Goal: Information Seeking & Learning: Learn about a topic

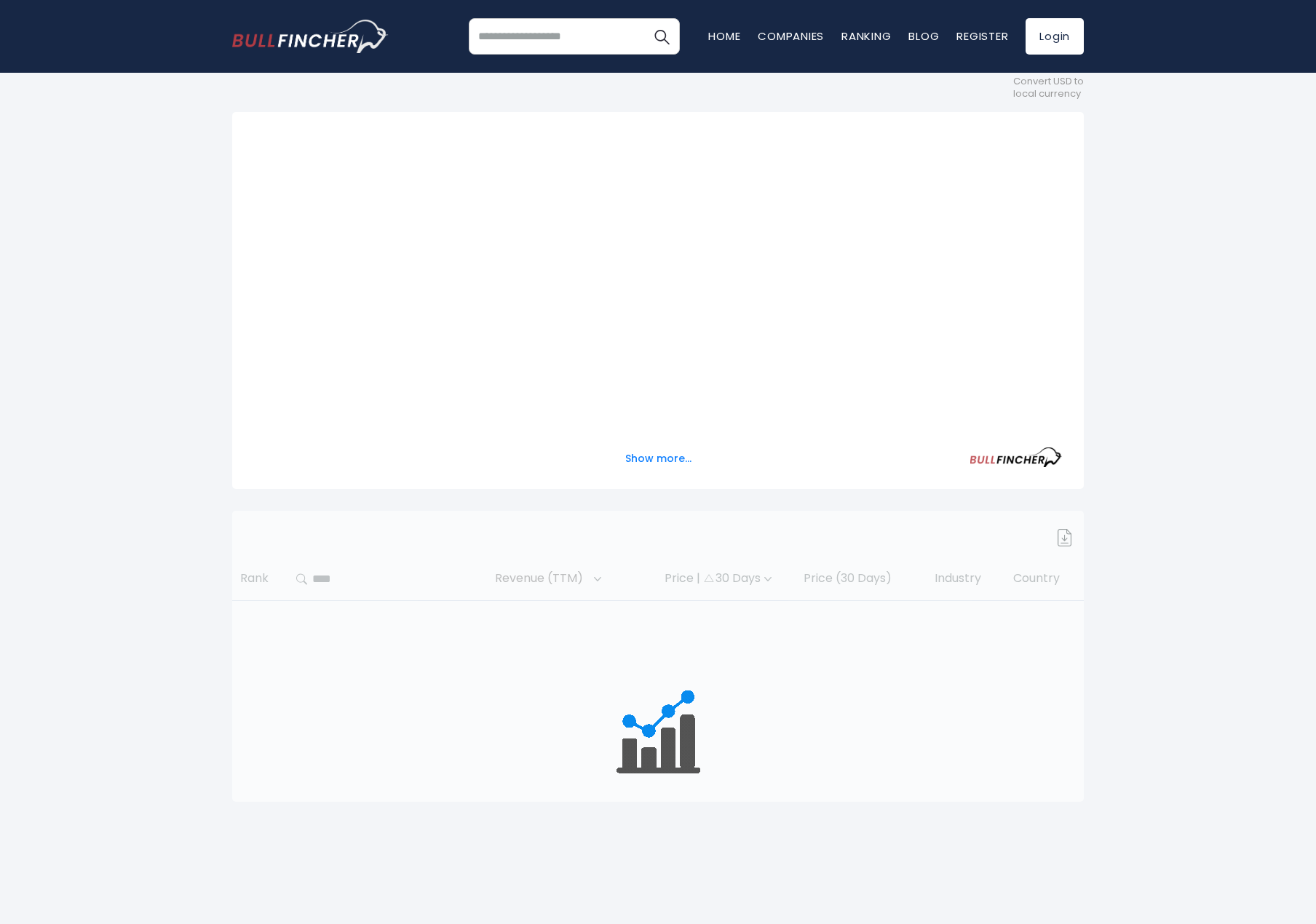
scroll to position [218, 0]
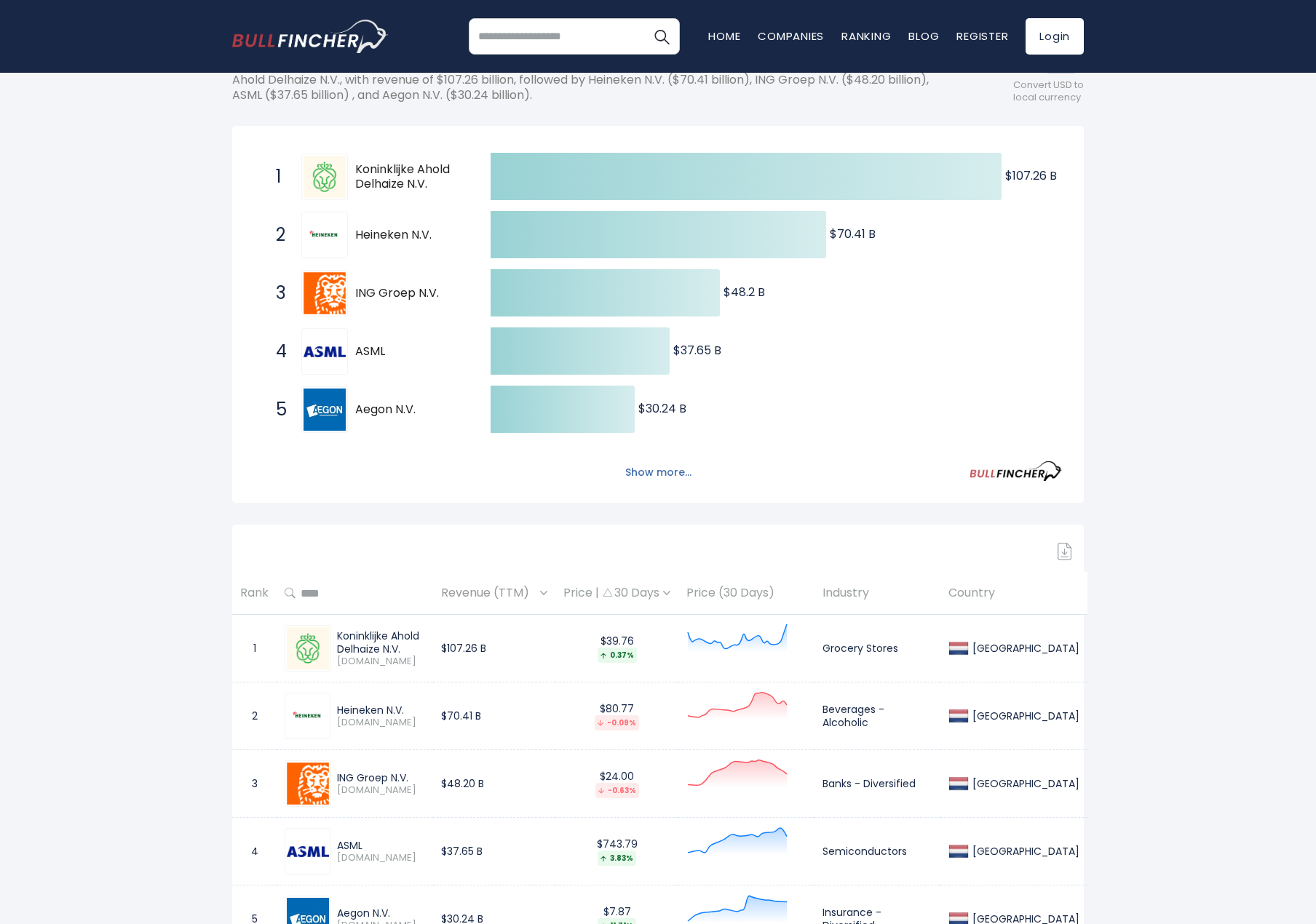
click at [649, 472] on button "Show more..." at bounding box center [658, 472] width 84 height 24
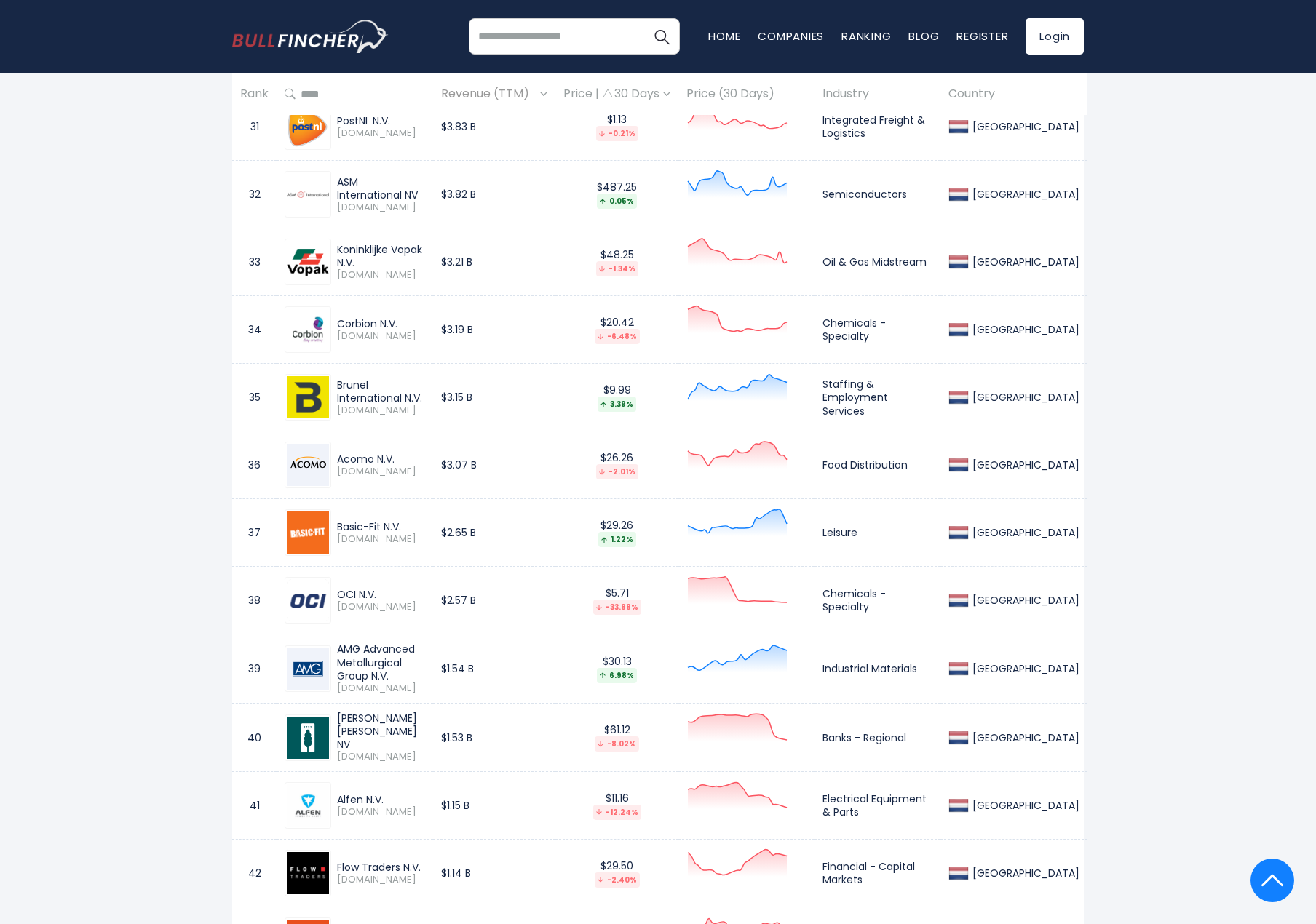
scroll to position [3347, 0]
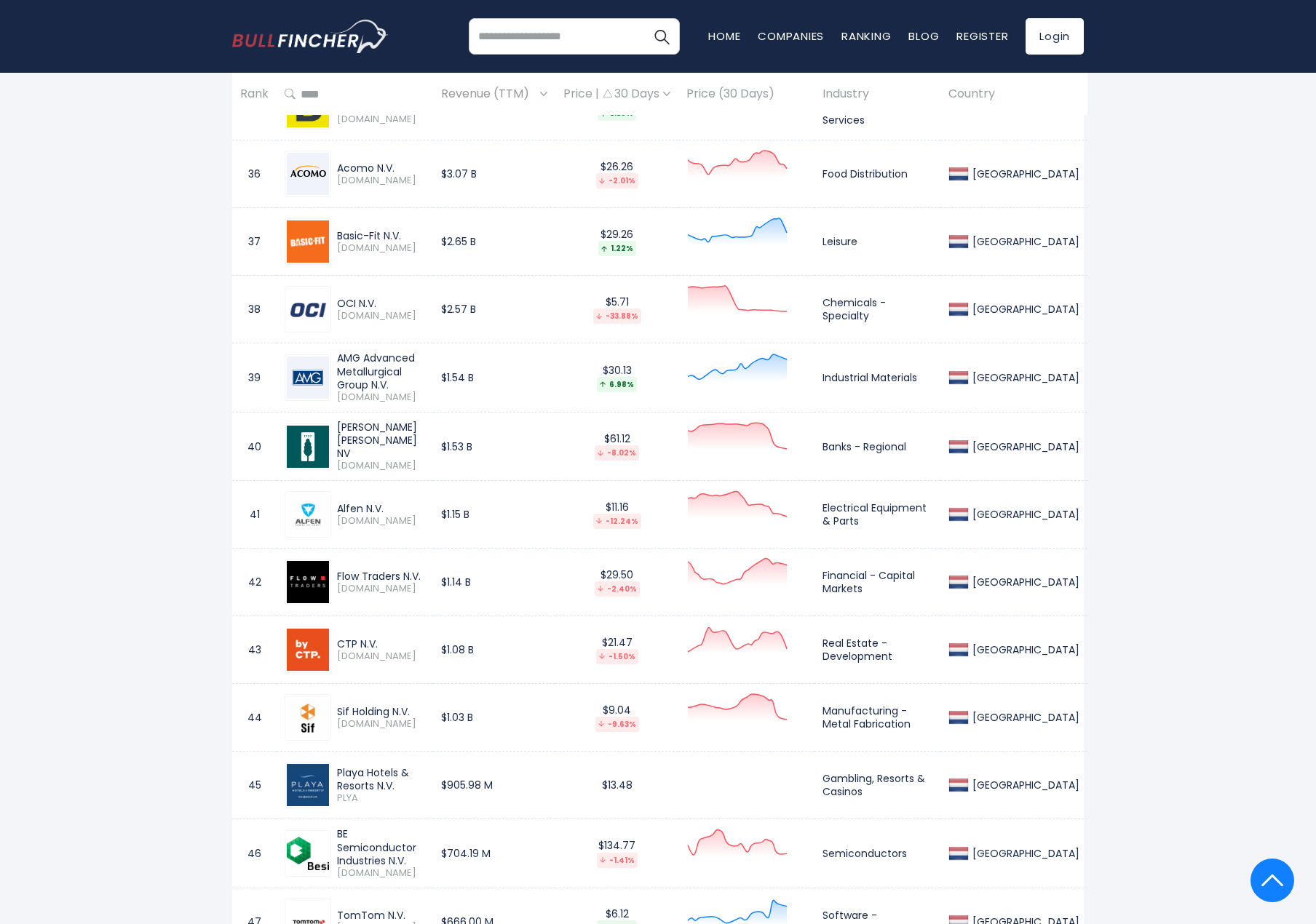
click at [259, 576] on td "42" at bounding box center [254, 583] width 44 height 68
click at [251, 555] on td "42" at bounding box center [254, 583] width 44 height 68
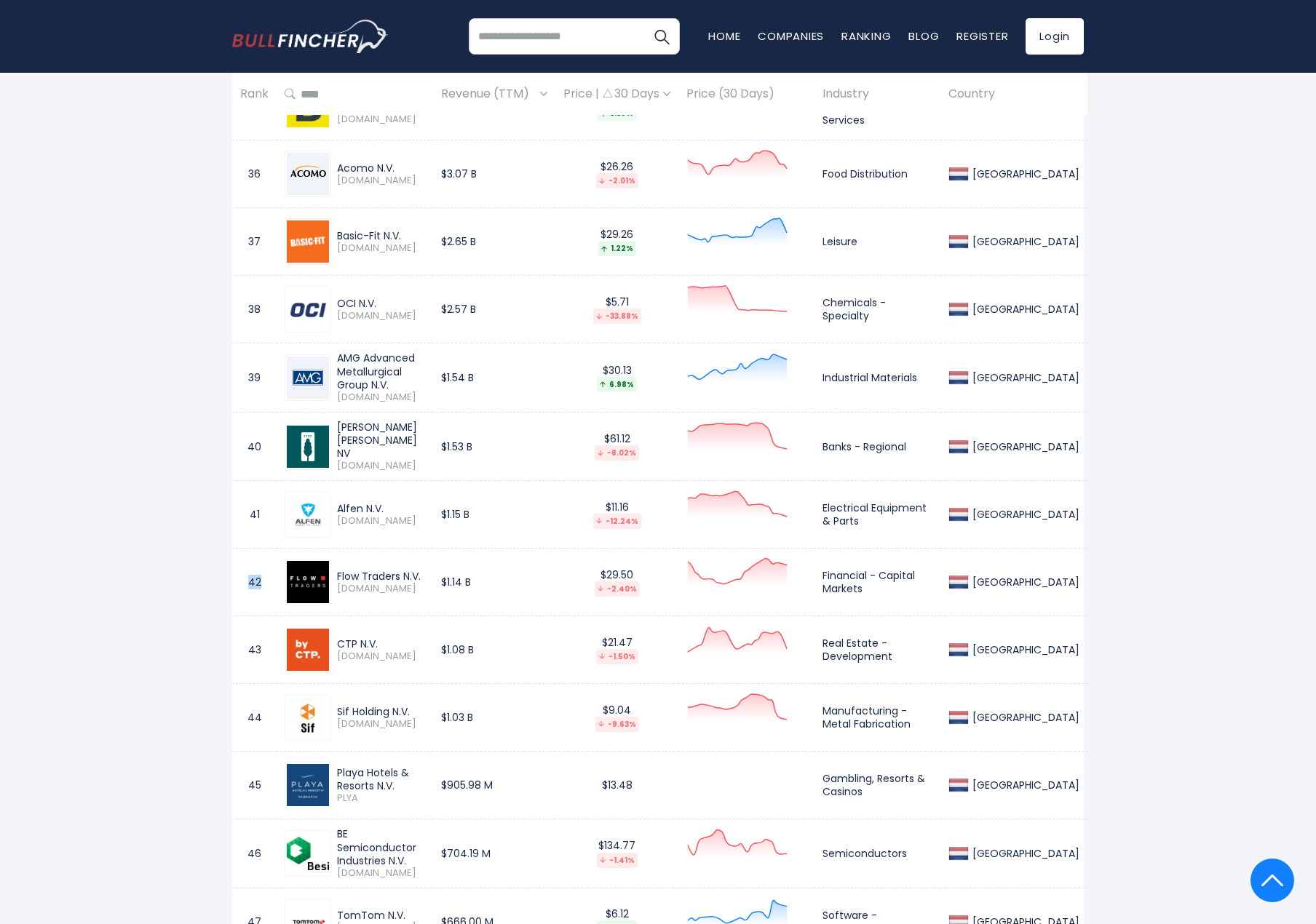
click at [251, 555] on td "42" at bounding box center [254, 583] width 44 height 68
drag, startPoint x: 462, startPoint y: 577, endPoint x: 166, endPoint y: 370, distance: 361.2
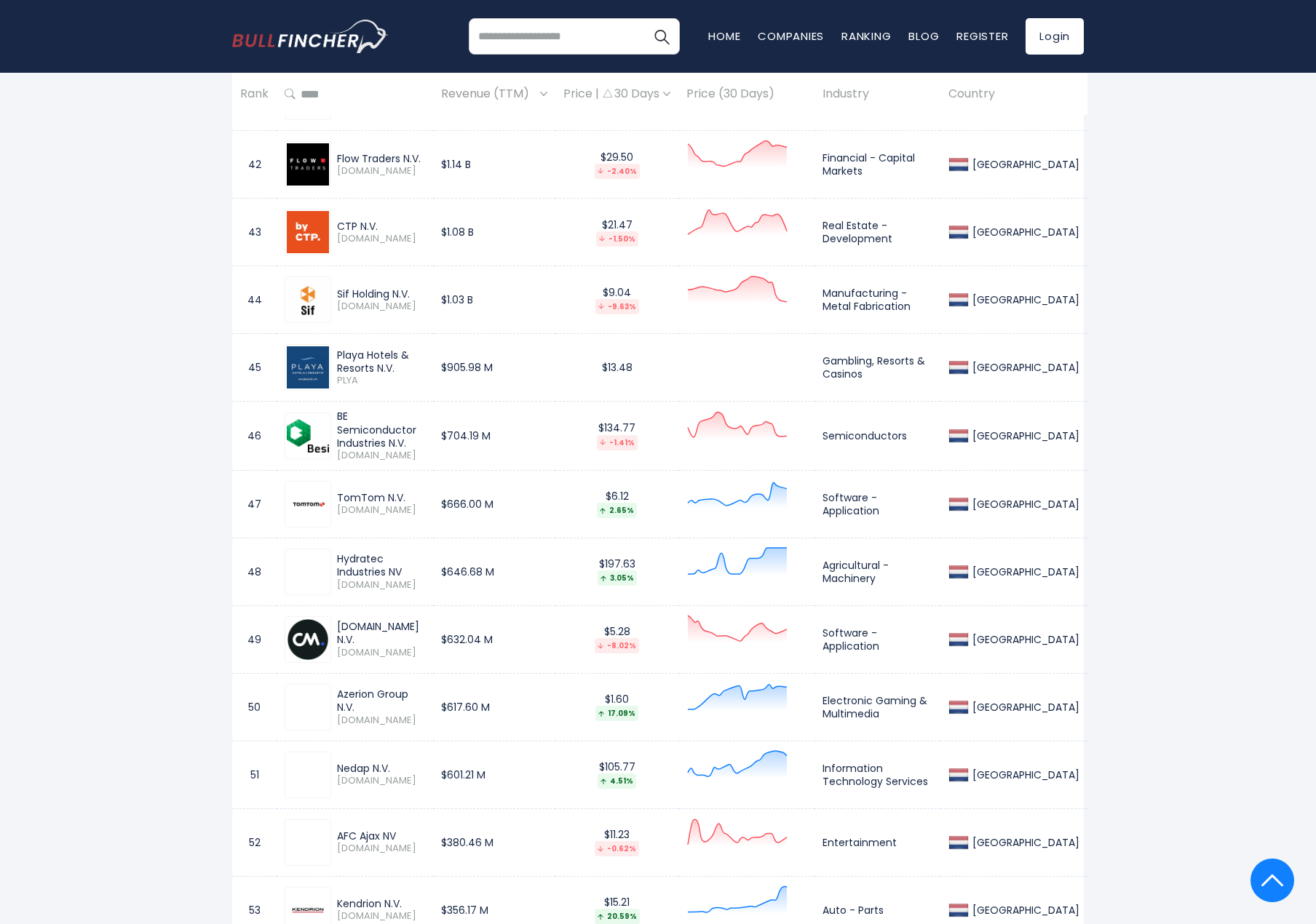
scroll to position [3857, 0]
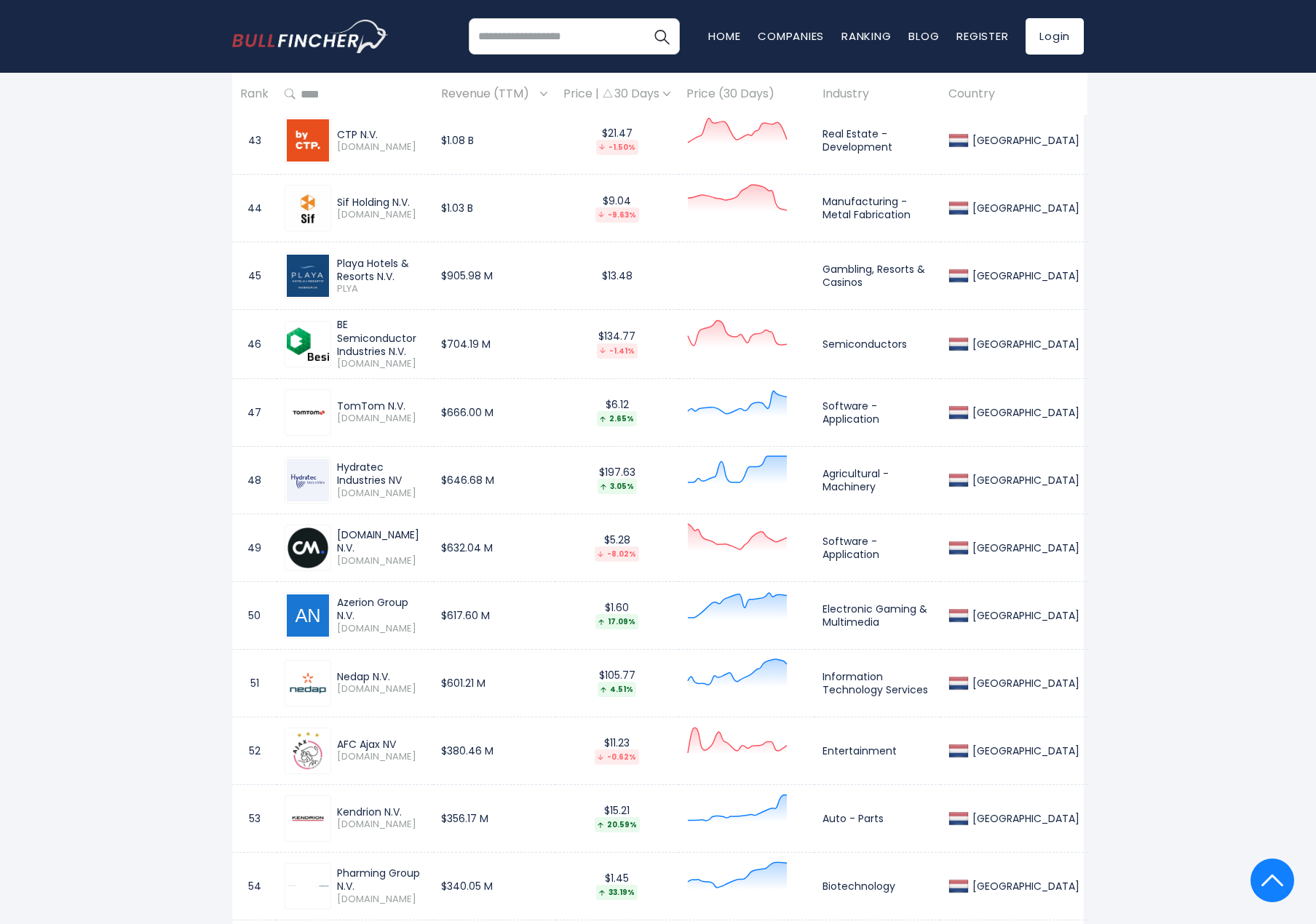
drag, startPoint x: 403, startPoint y: 742, endPoint x: 270, endPoint y: 708, distance: 137.3
click at [270, 717] on tr "52 AFC Ajax NV [DOMAIN_NAME] $380.46 M $11.23 -0.62% Entertainment [GEOGRAPHIC_…" at bounding box center [659, 751] width 855 height 68
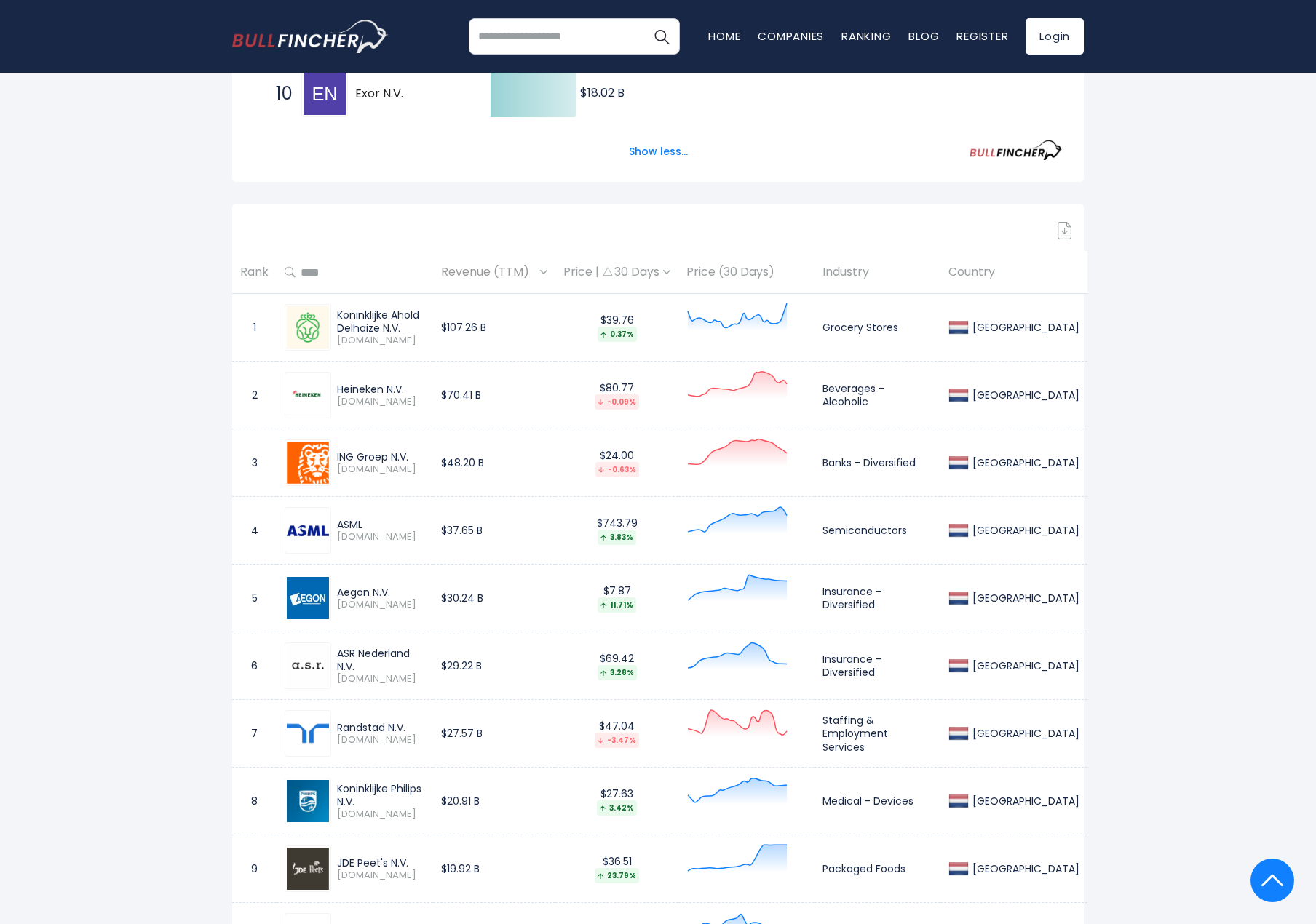
scroll to position [510, 0]
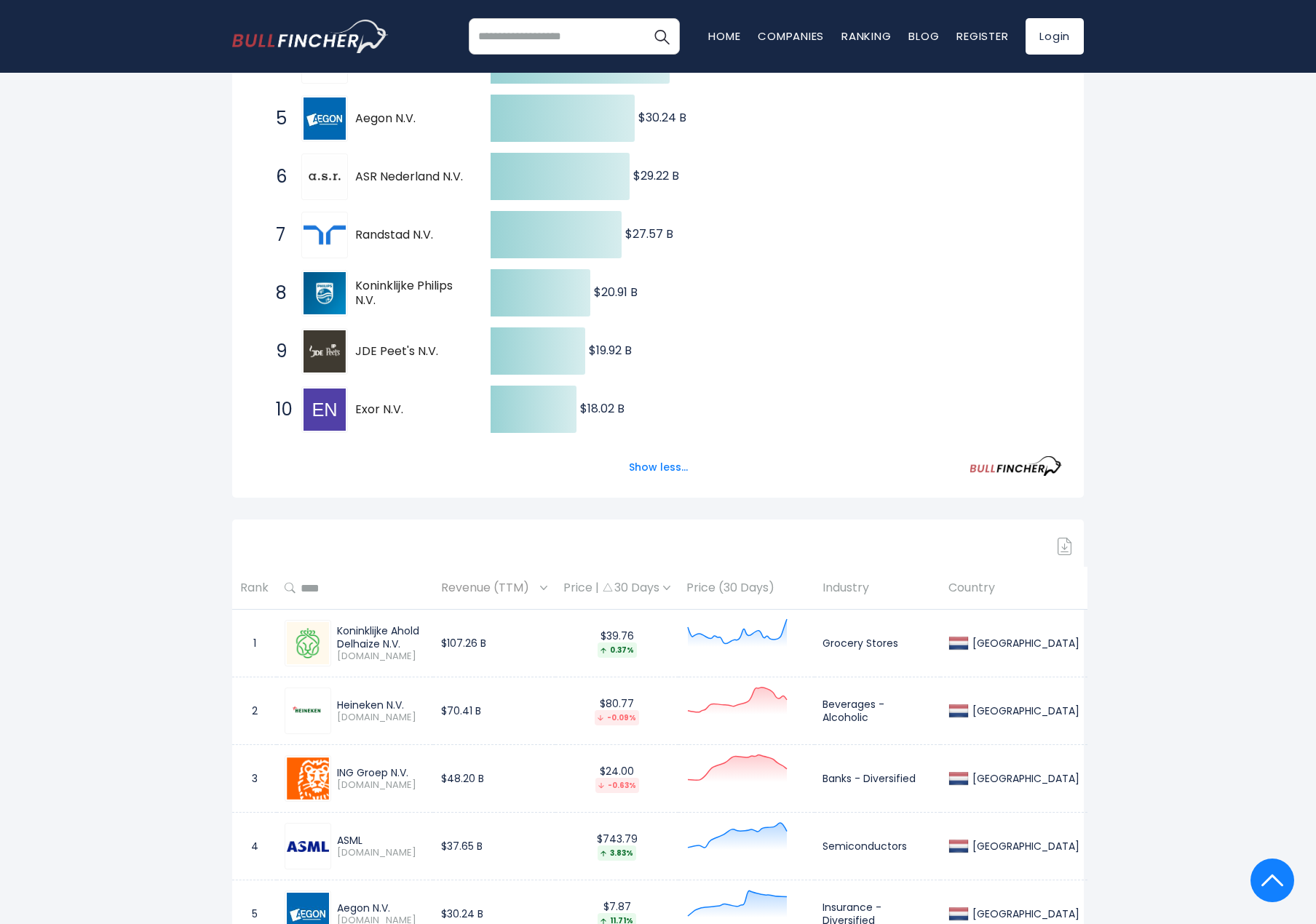
drag, startPoint x: 399, startPoint y: 664, endPoint x: 229, endPoint y: 607, distance: 179.3
click at [232, 611] on tr "1 Koninklijke Ahold Delhaize N.V. [DOMAIN_NAME] $107.26 B $39.76 0.37% Grocery …" at bounding box center [659, 644] width 855 height 68
drag, startPoint x: 218, startPoint y: 579, endPoint x: 715, endPoint y: 742, distance: 523.0
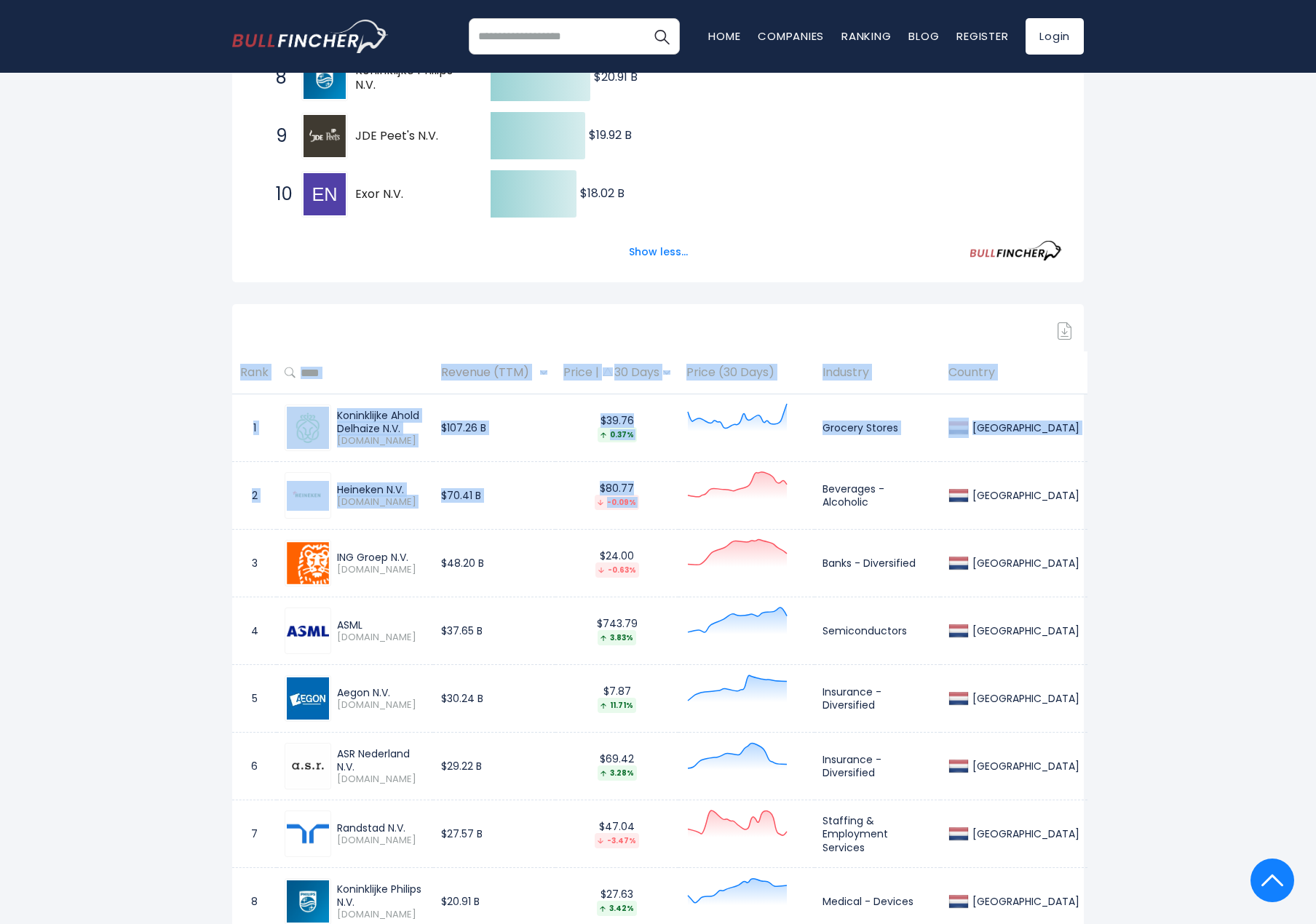
scroll to position [873, 0]
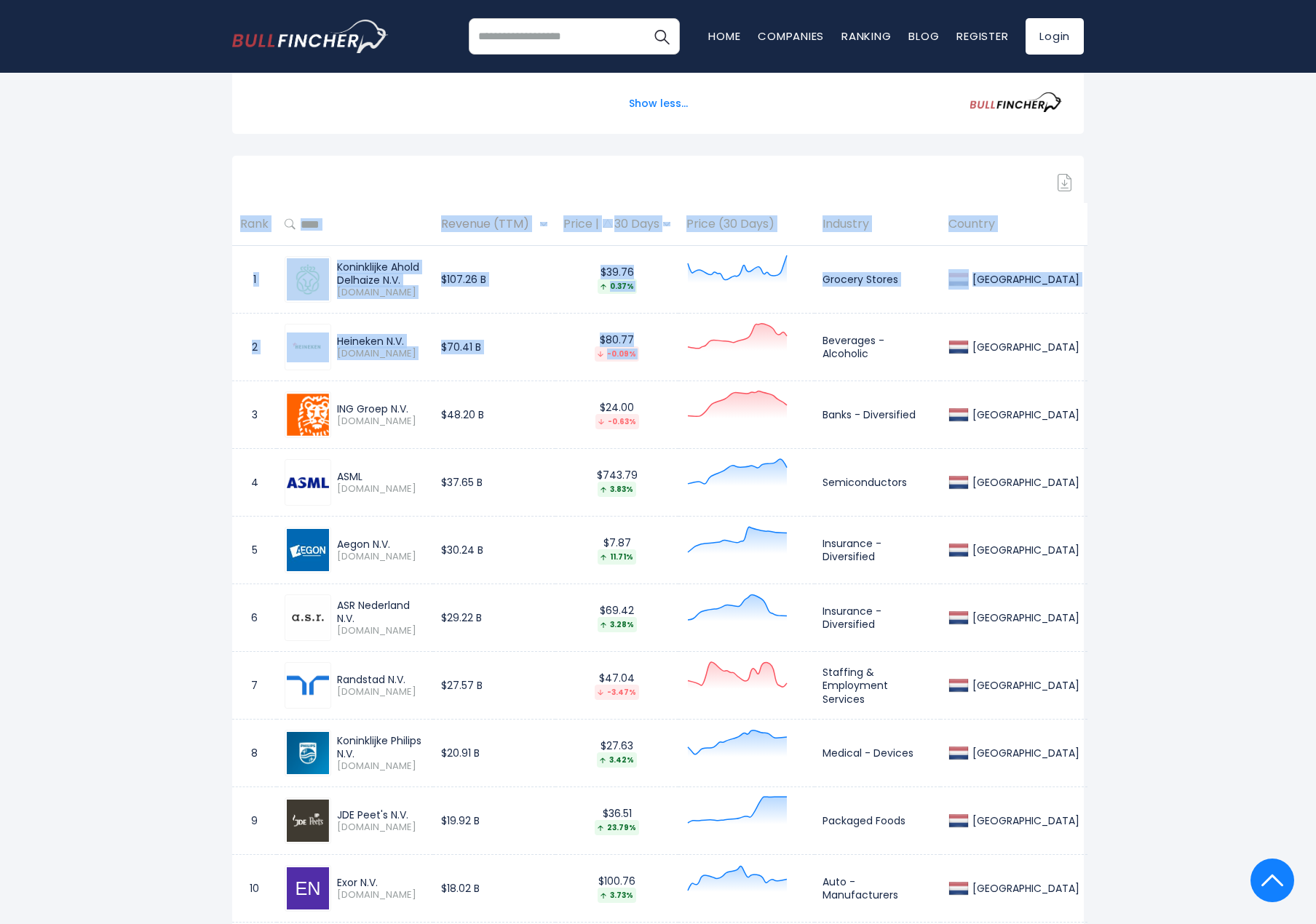
drag, startPoint x: 182, startPoint y: 175, endPoint x: 459, endPoint y: 509, distance: 433.9
click at [425, 363] on div "Heineken N.V. [DOMAIN_NAME]" at bounding box center [355, 347] width 141 height 46
drag, startPoint x: 423, startPoint y: 362, endPoint x: 151, endPoint y: 315, distance: 276.0
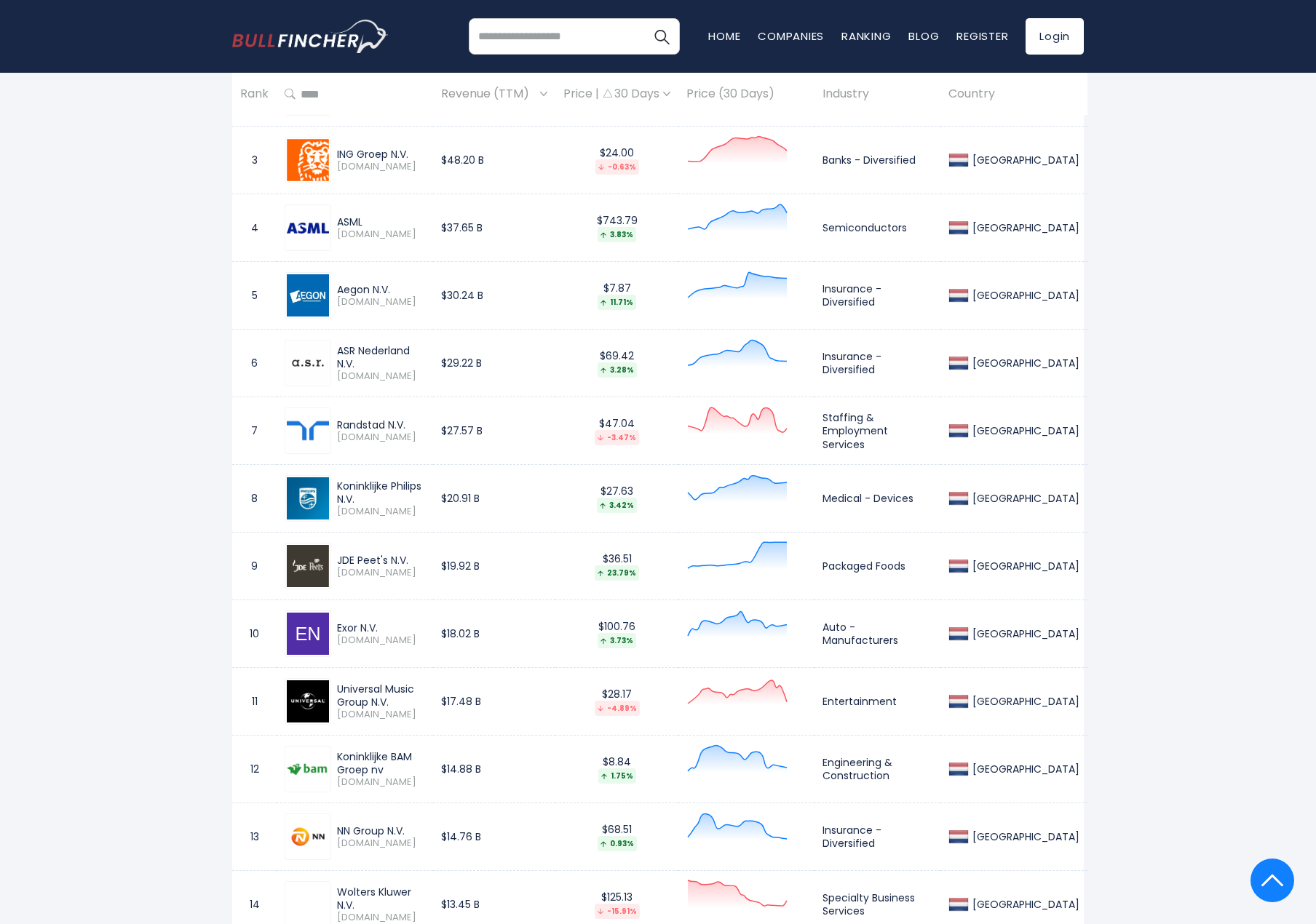
scroll to position [1237, 0]
